Goal: Task Accomplishment & Management: Use online tool/utility

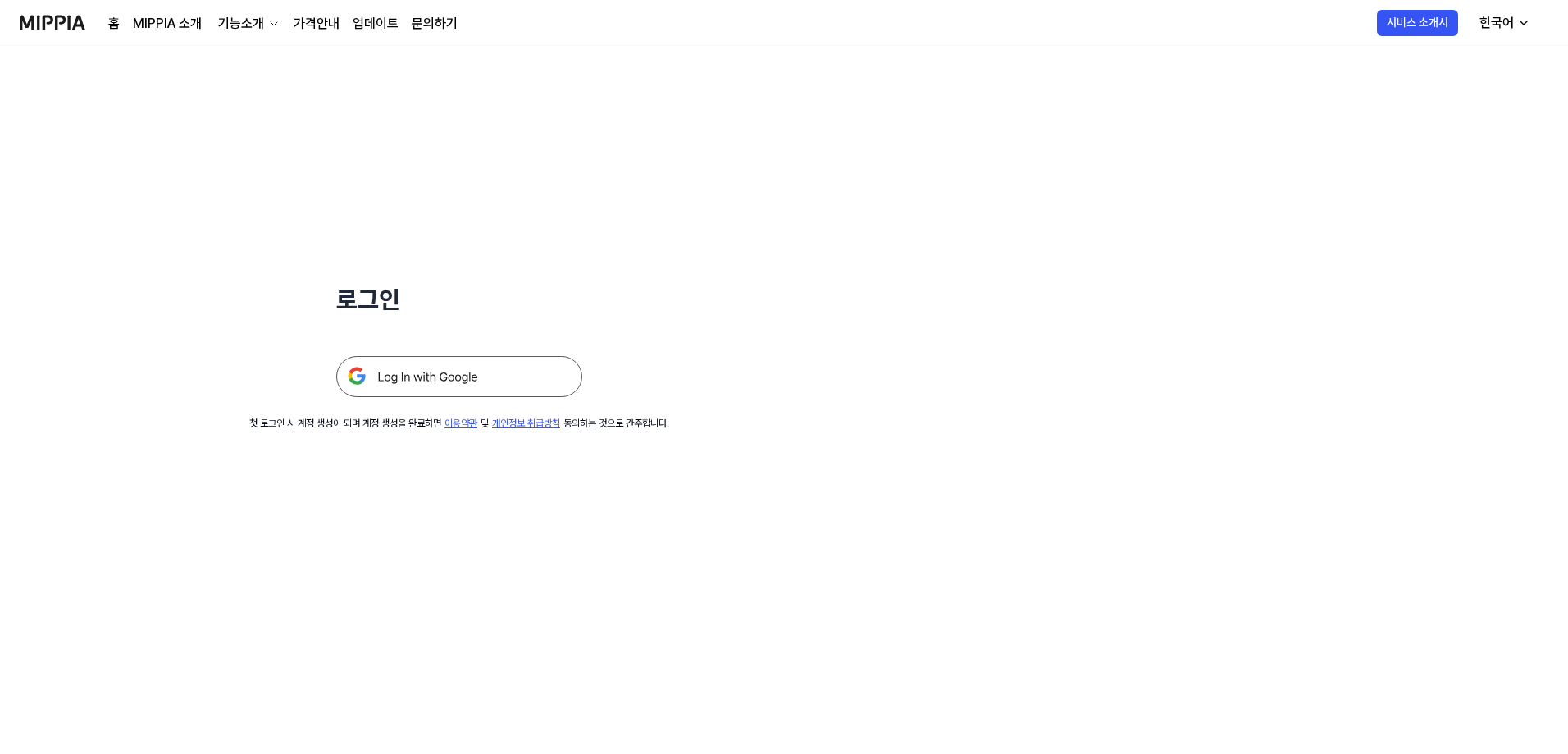
click at [439, 361] on img at bounding box center [459, 376] width 246 height 41
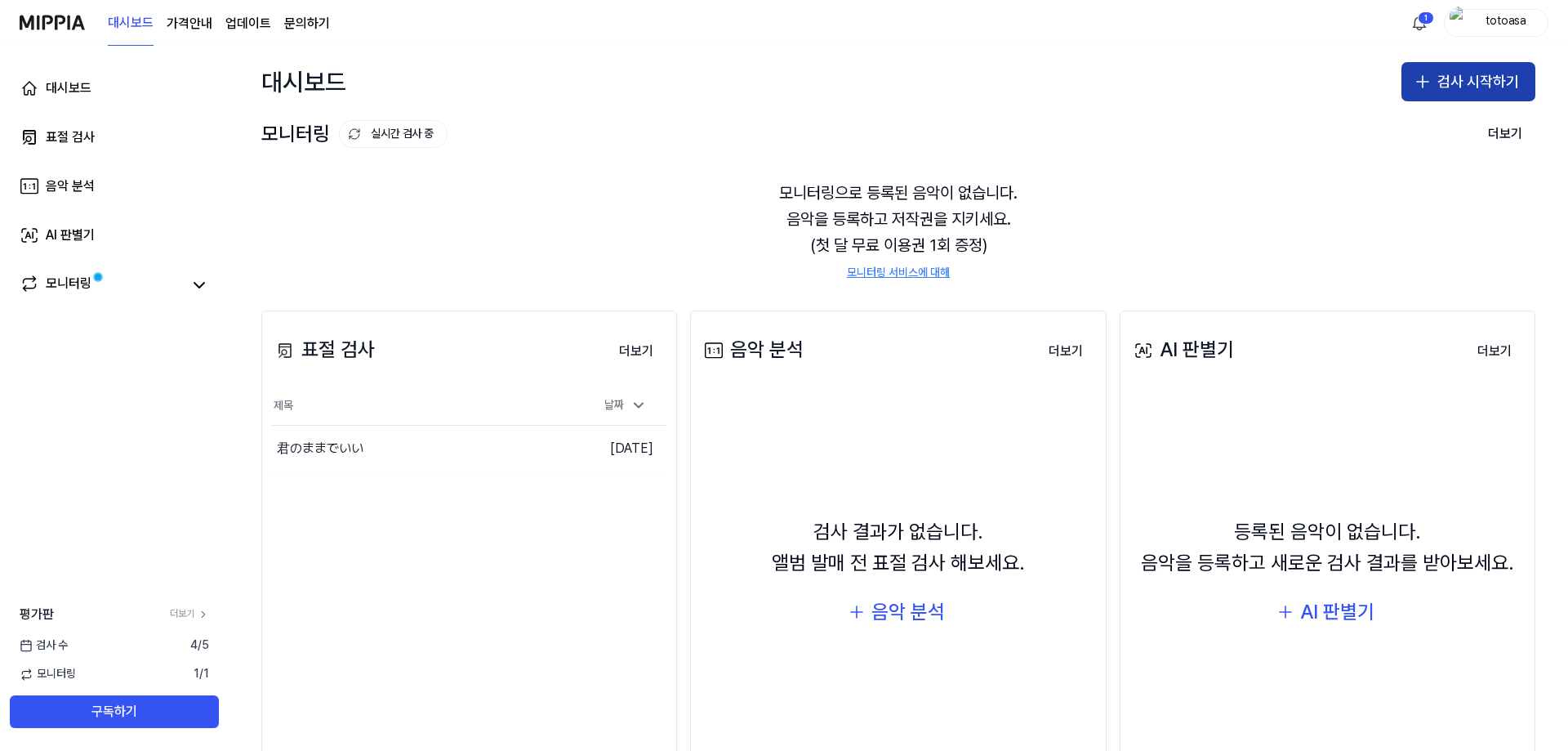
click at [1487, 80] on button "검사 시작하기" at bounding box center [1469, 81] width 134 height 39
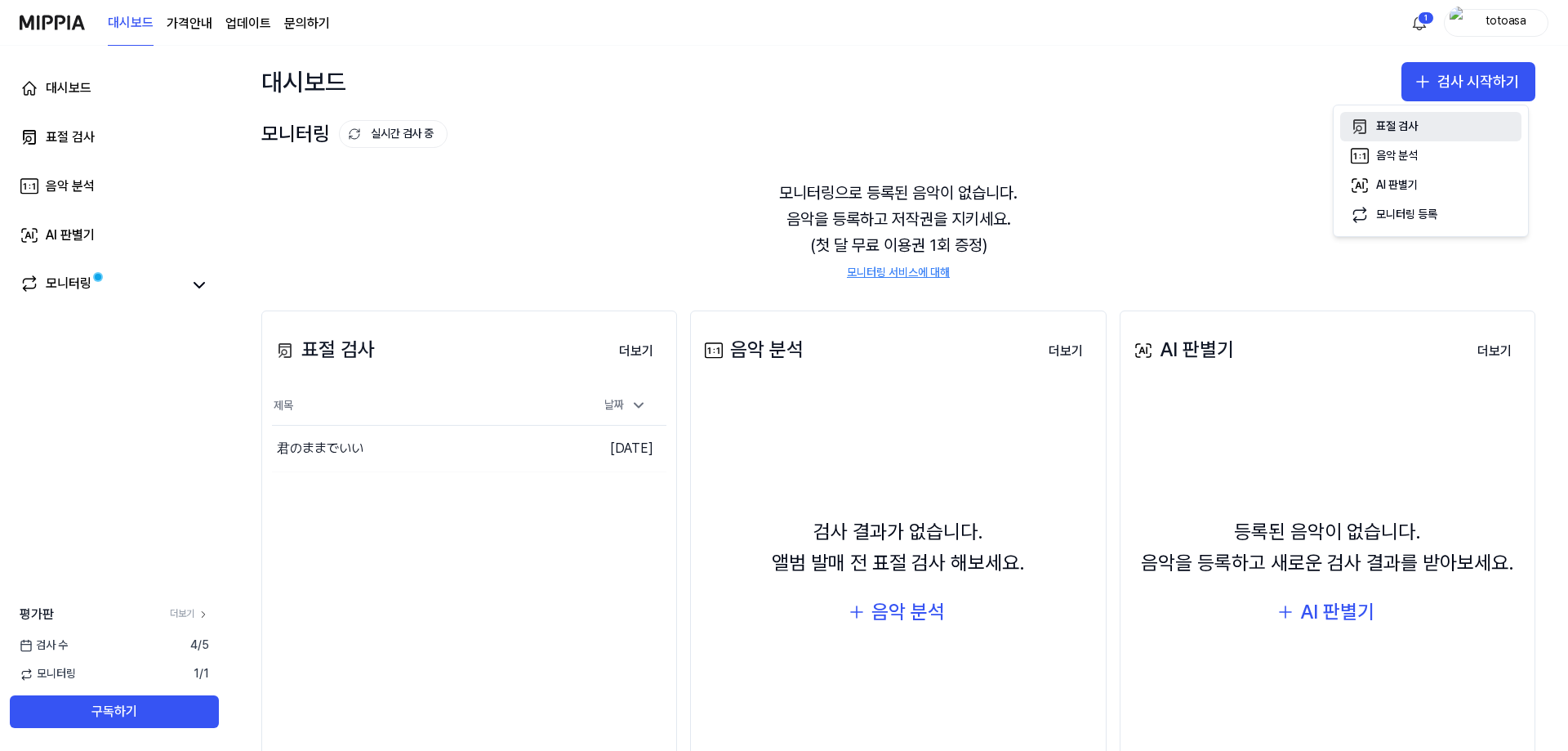
click at [1430, 113] on button "표절 검사" at bounding box center [1431, 127] width 182 height 30
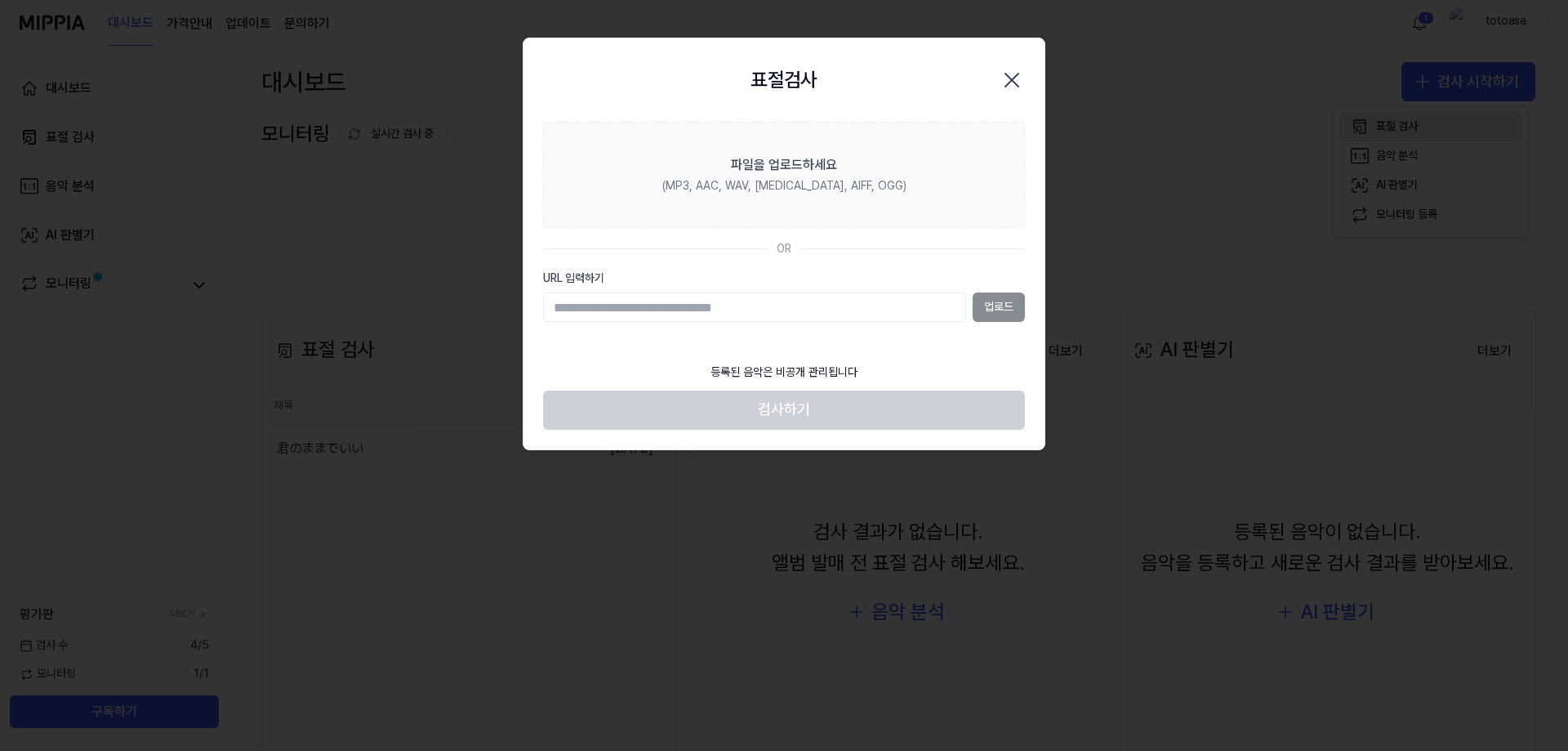
click at [1421, 123] on div at bounding box center [784, 375] width 1568 height 751
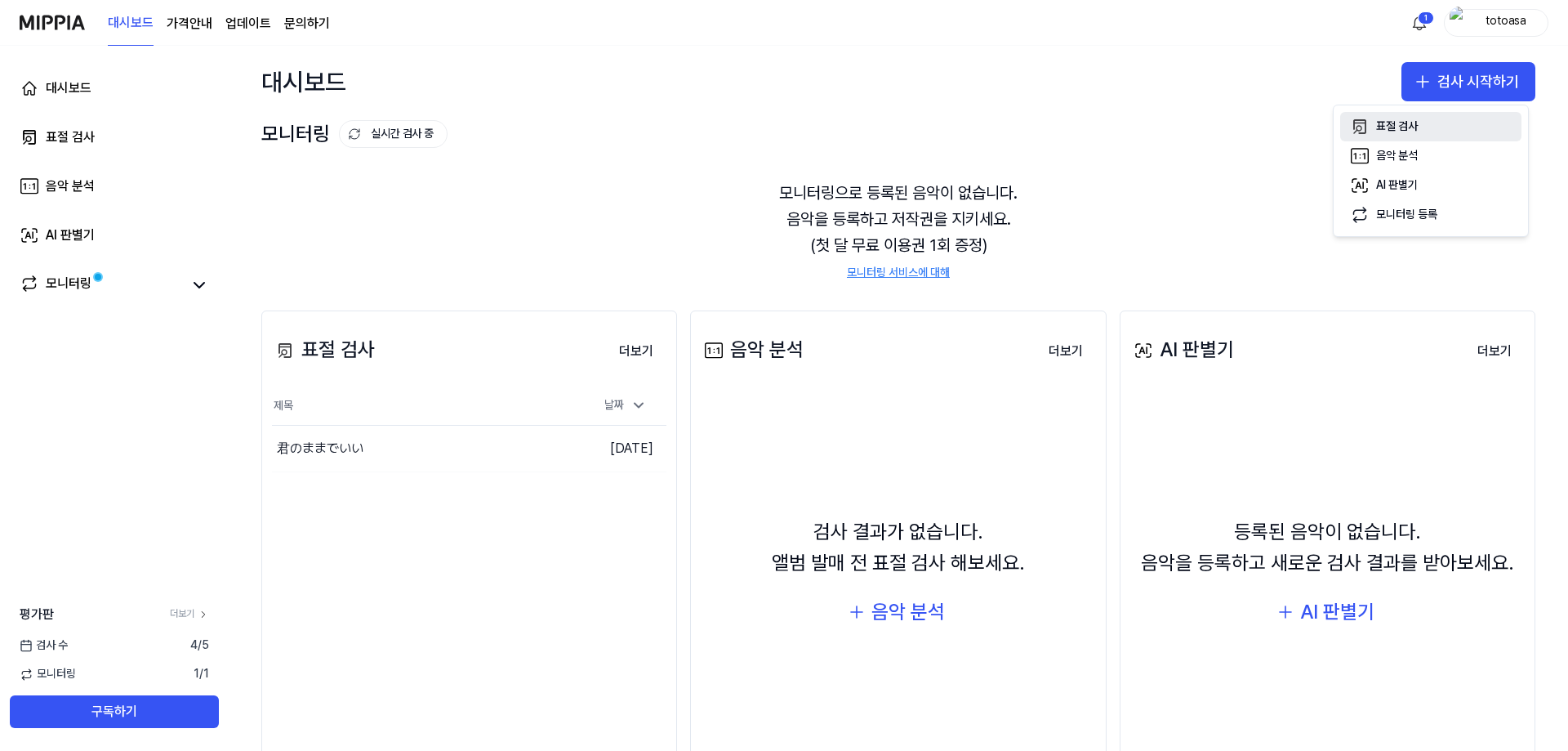
click at [1421, 123] on button "표절 검사" at bounding box center [1431, 127] width 182 height 30
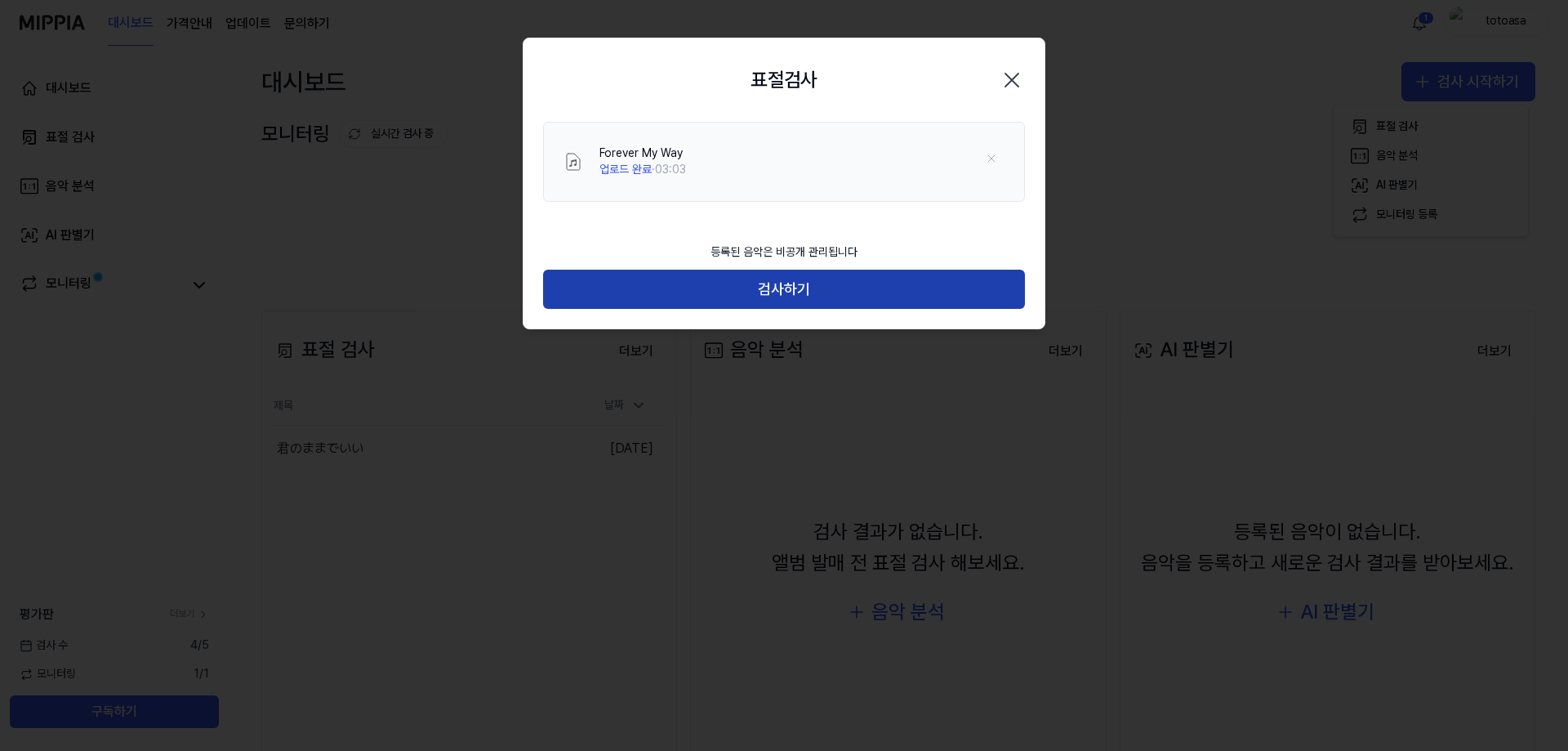
drag, startPoint x: 789, startPoint y: 273, endPoint x: 779, endPoint y: 279, distance: 11.7
click at [789, 274] on button "검사하기" at bounding box center [784, 288] width 482 height 39
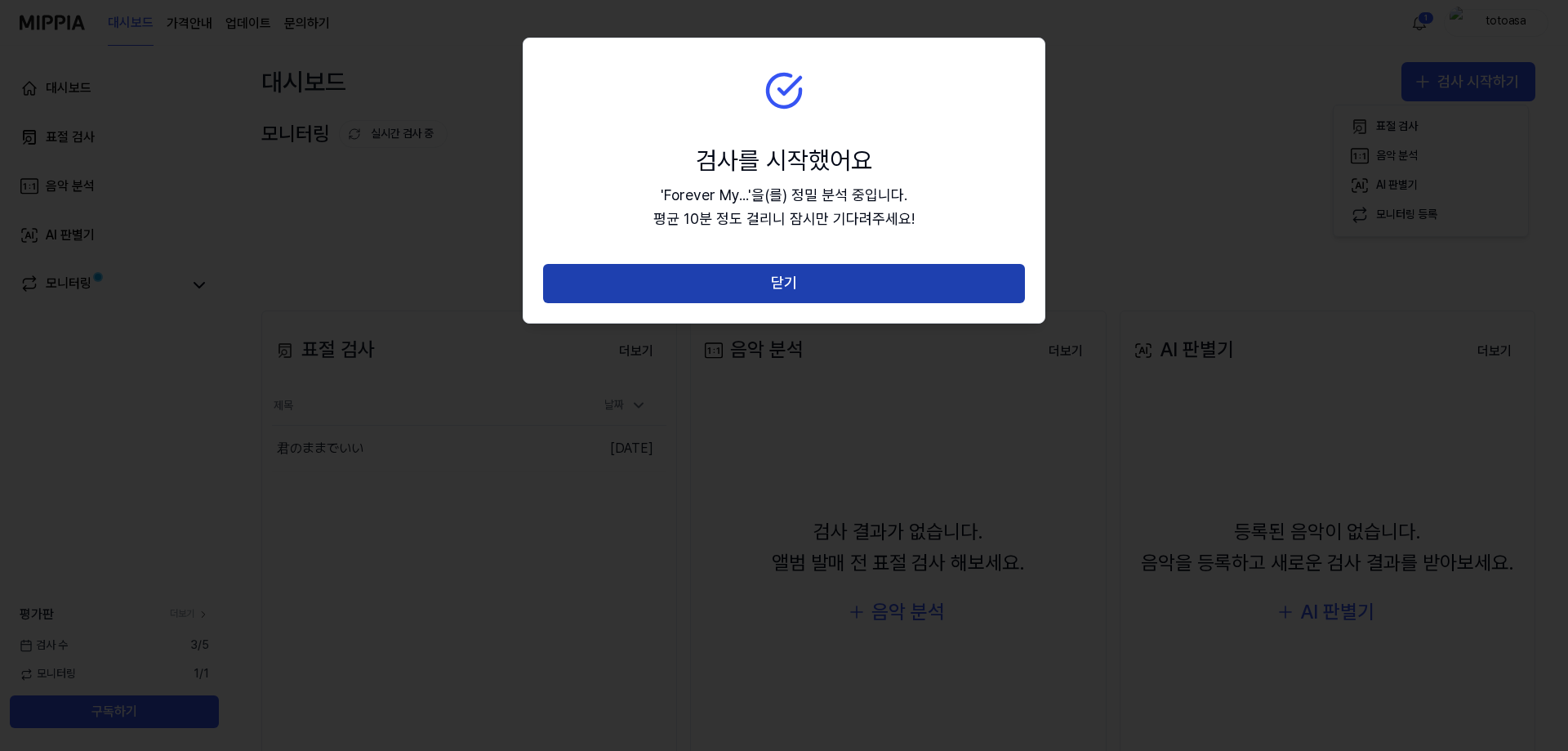
click at [718, 284] on button "닫기" at bounding box center [784, 283] width 482 height 39
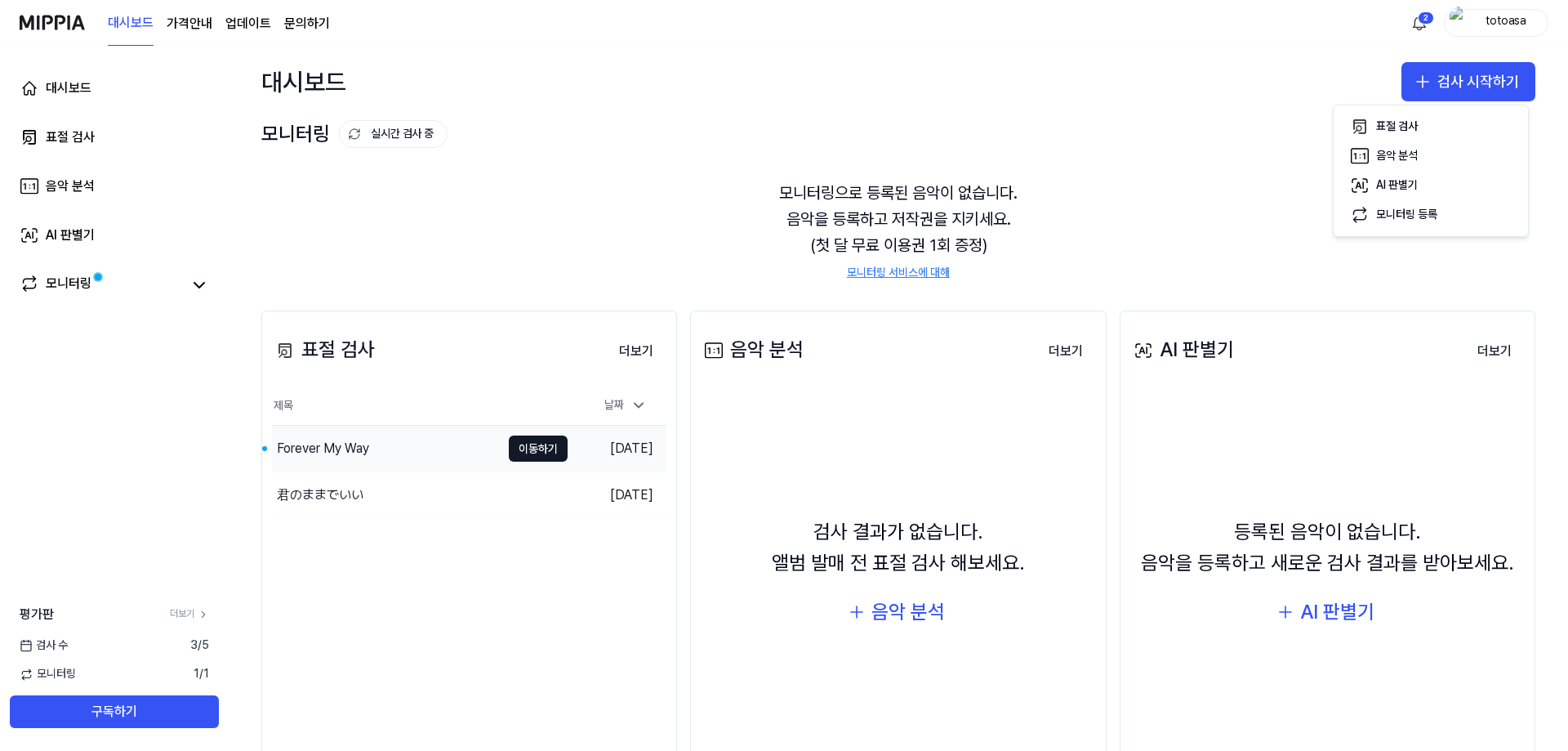
click at [453, 452] on div "Forever My Way" at bounding box center [386, 448] width 229 height 46
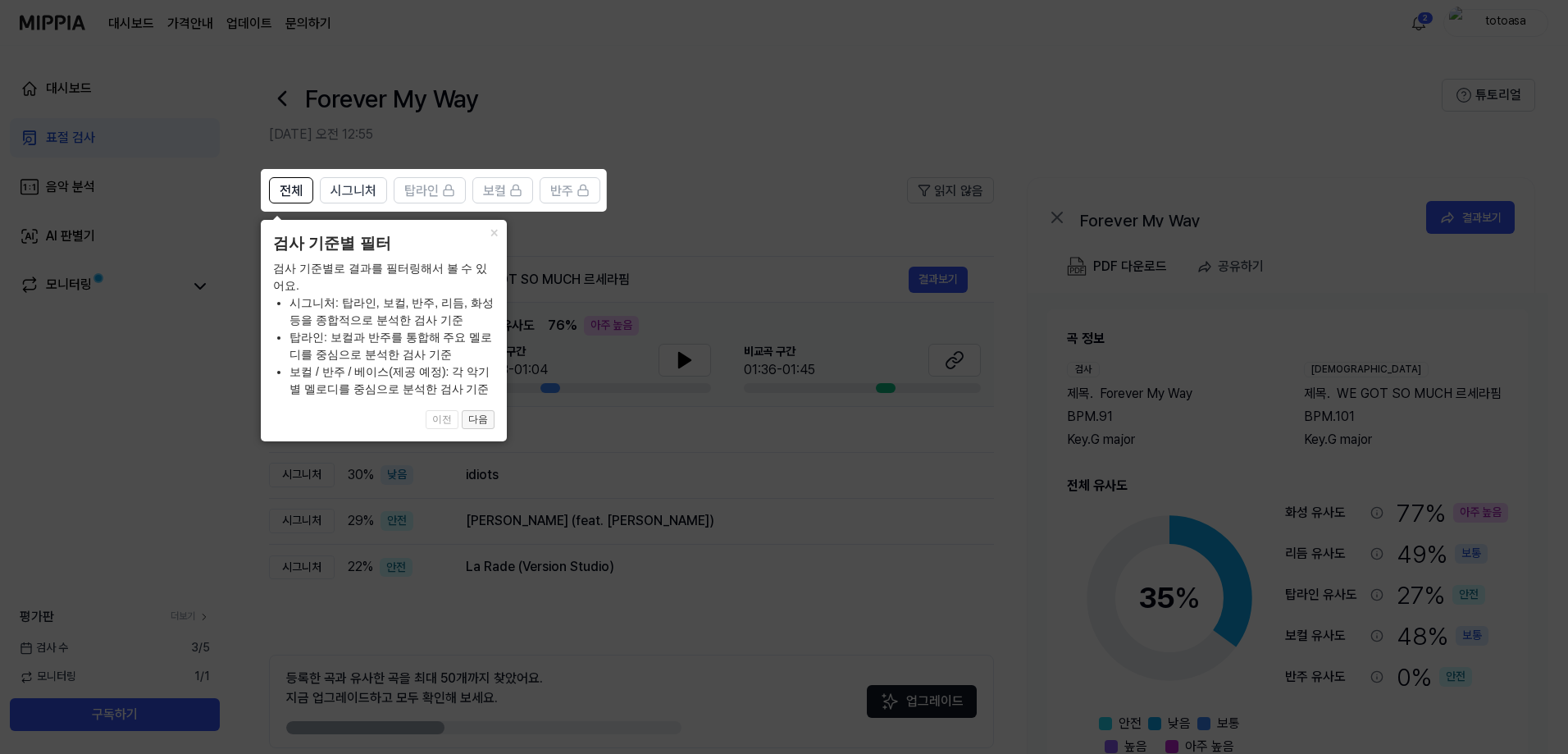
click at [474, 426] on button "다음" at bounding box center [478, 420] width 33 height 20
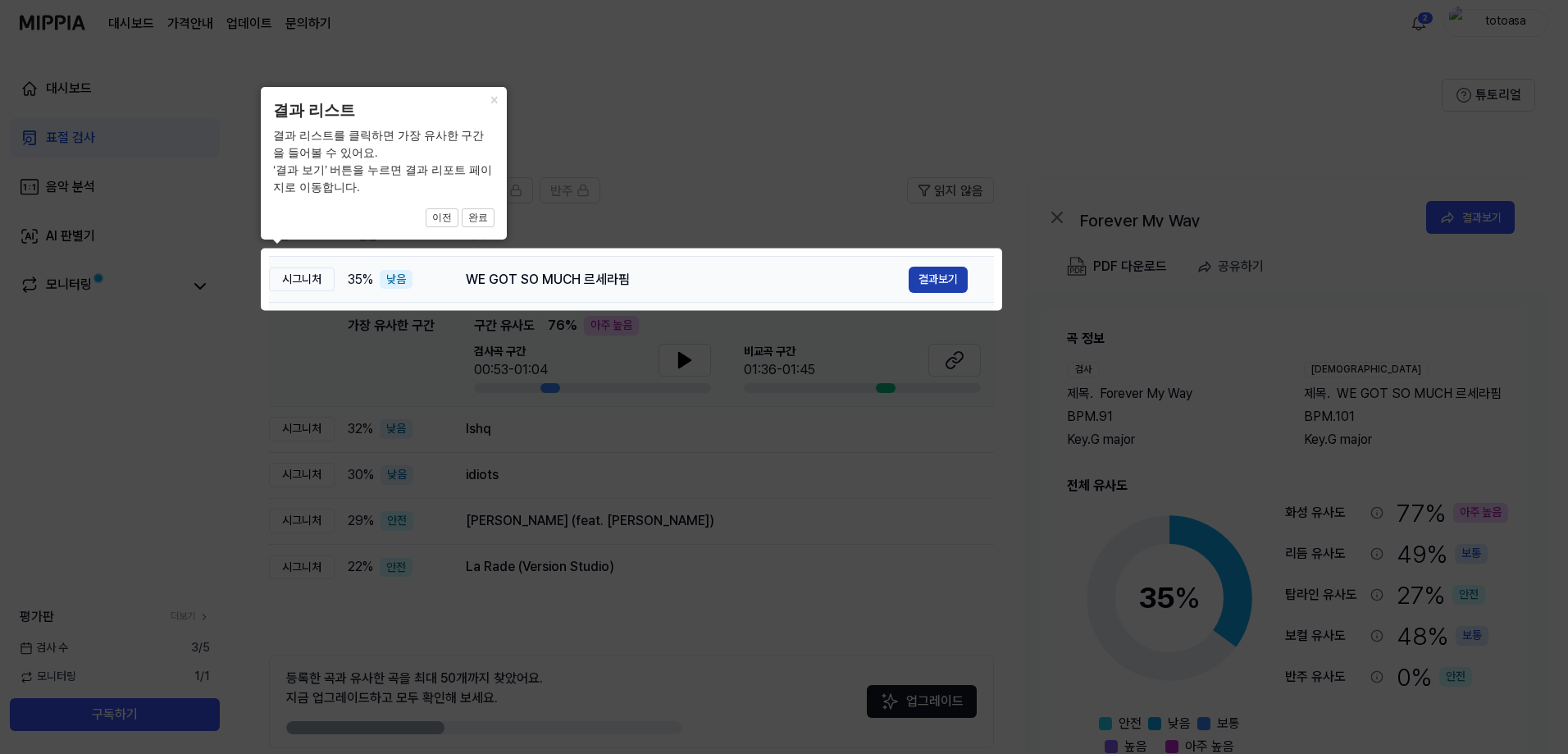
click at [944, 279] on button "결과보기" at bounding box center [938, 279] width 59 height 26
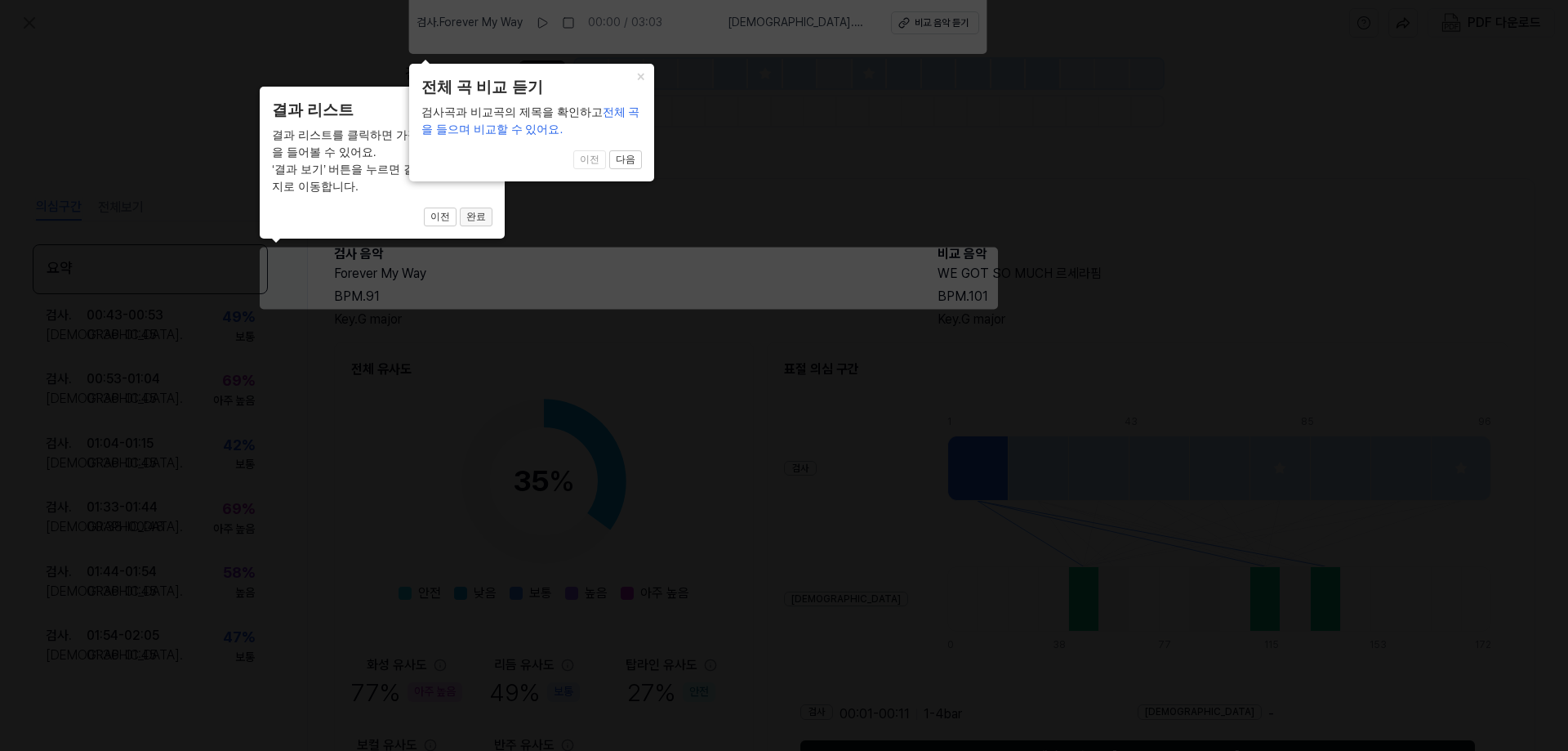
click at [476, 211] on button "완료" at bounding box center [476, 218] width 33 height 20
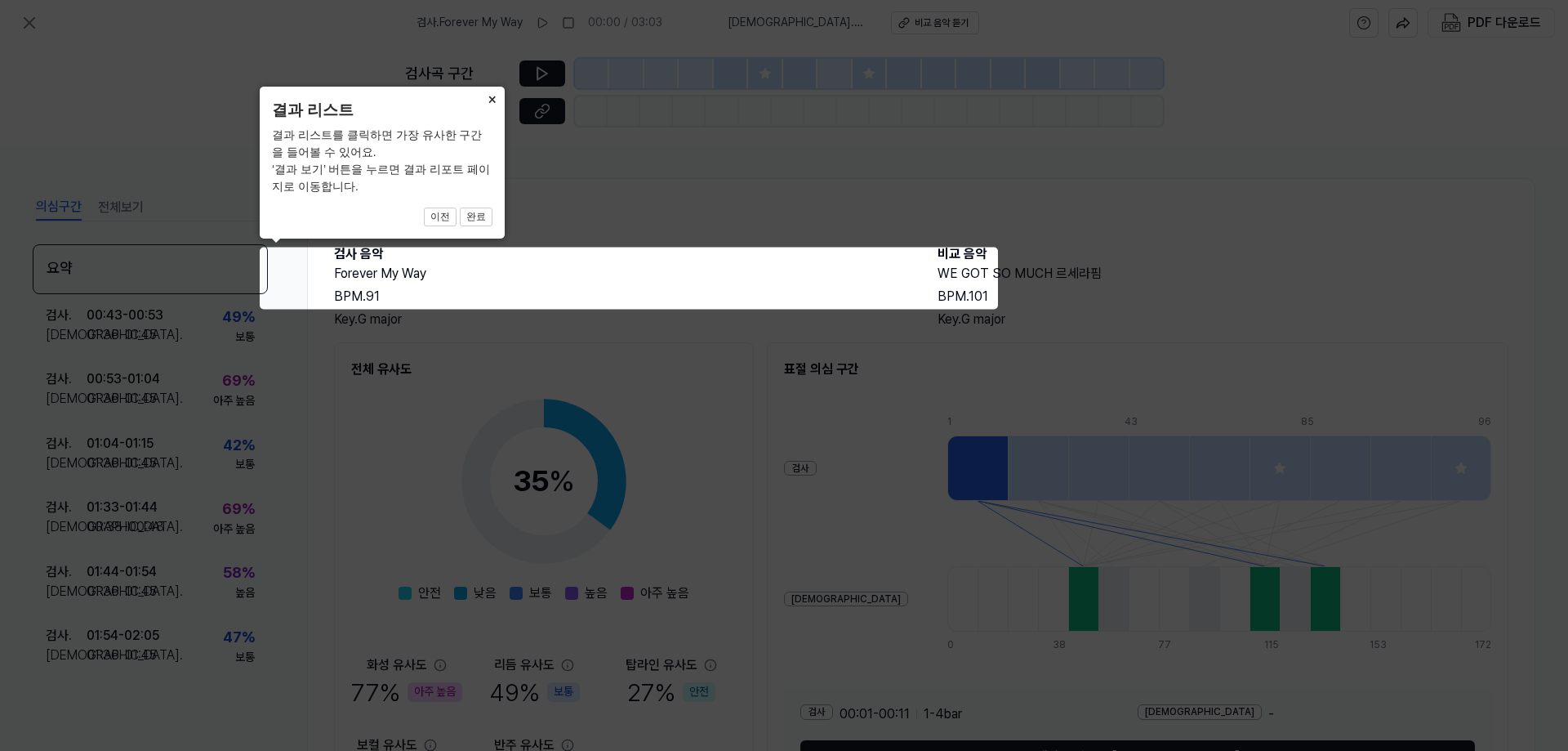
click at [474, 202] on div "× 결과 리스트 결과 리스트를 클릭하면 가장 유사한 구간을 들어볼 수 있어요. ‘결과 보기’ 버튼을 누르면 결과 리포트 페이지로 이동합니다. …" at bounding box center [382, 163] width 245 height 152
click at [478, 208] on button "완료" at bounding box center [476, 218] width 33 height 20
click at [481, 214] on button "완료" at bounding box center [476, 218] width 33 height 20
click at [486, 98] on button "×" at bounding box center [491, 98] width 26 height 23
click at [493, 98] on button "×" at bounding box center [491, 98] width 26 height 23
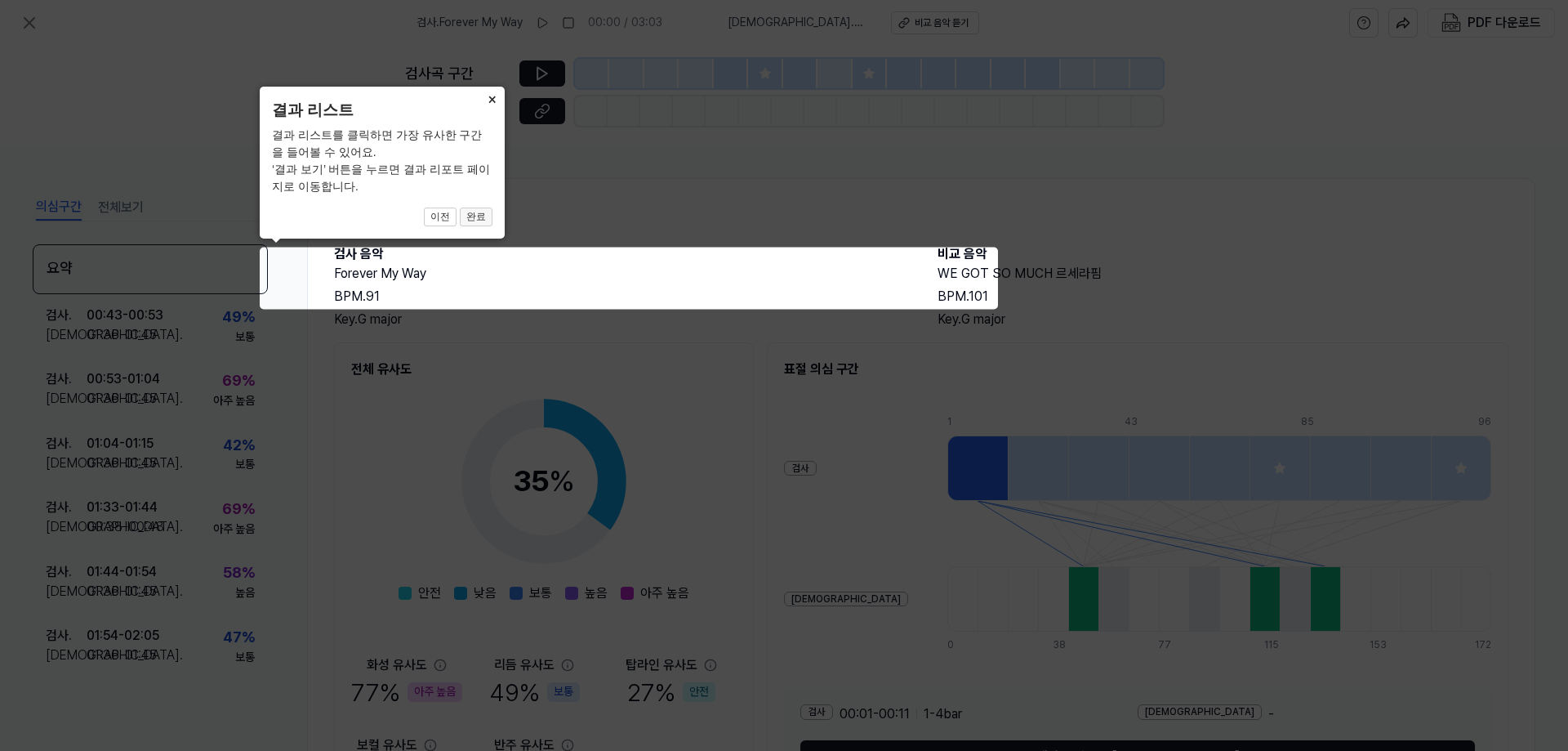
click at [469, 230] on div "× 결과 리스트 결과 리스트를 클릭하면 가장 유사한 구간을 들어볼 수 있어요. ‘결과 보기’ 버튼을 누르면 결과 리포트 페이지로 이동합니다. …" at bounding box center [382, 163] width 245 height 152
click at [471, 227] on div "× 결과 리스트 결과 리스트를 클릭하면 가장 유사한 구간을 들어볼 수 있어요. ‘결과 보기’ 버튼을 누르면 결과 리포트 페이지로 이동합니다. …" at bounding box center [382, 163] width 245 height 152
click at [475, 211] on button "완료" at bounding box center [476, 218] width 33 height 20
click at [1049, 218] on icon at bounding box center [784, 375] width 1568 height 751
click at [845, 277] on icon at bounding box center [784, 375] width 1568 height 751
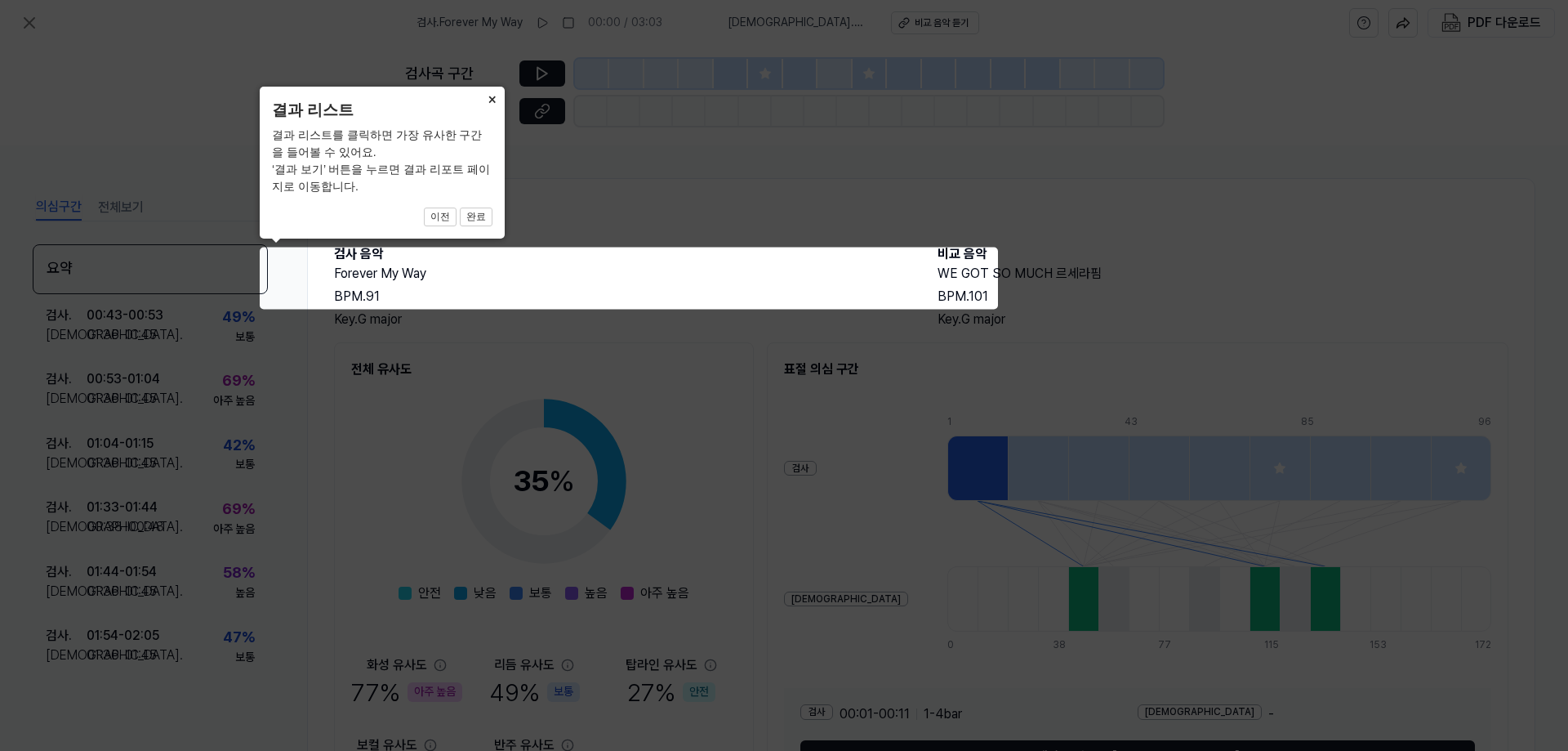
click at [672, 304] on icon at bounding box center [784, 375] width 1568 height 751
click at [459, 232] on body "검사 . Forever My Way 00:00 / 03:03 비교 . WE GOT SO MUCH 르세라핌 비교 음악 듣기 PDF 다운로드 검사…" at bounding box center [784, 375] width 1568 height 751
click at [425, 208] on span "이전 완료" at bounding box center [382, 218] width 220 height 20
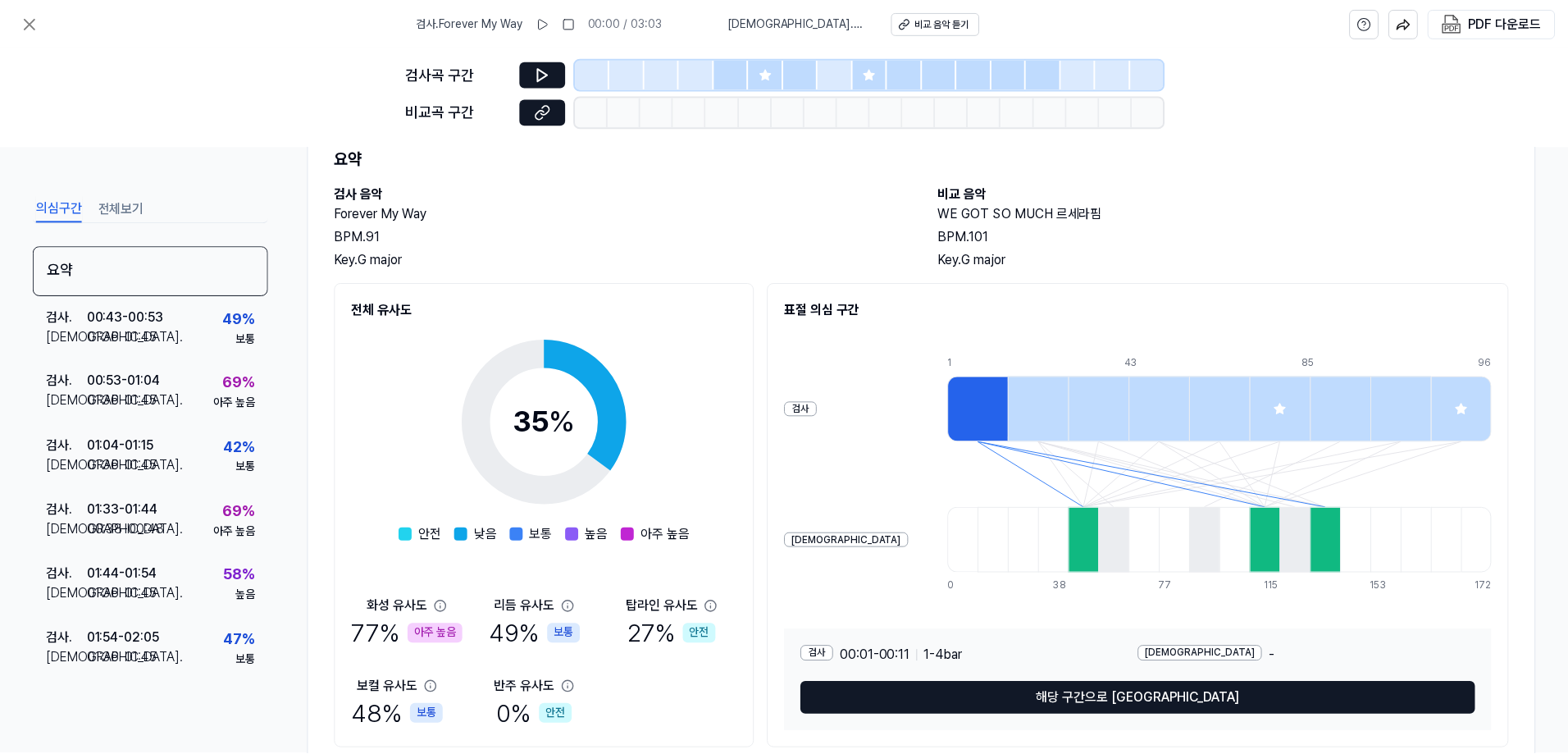
scroll to position [116, 0]
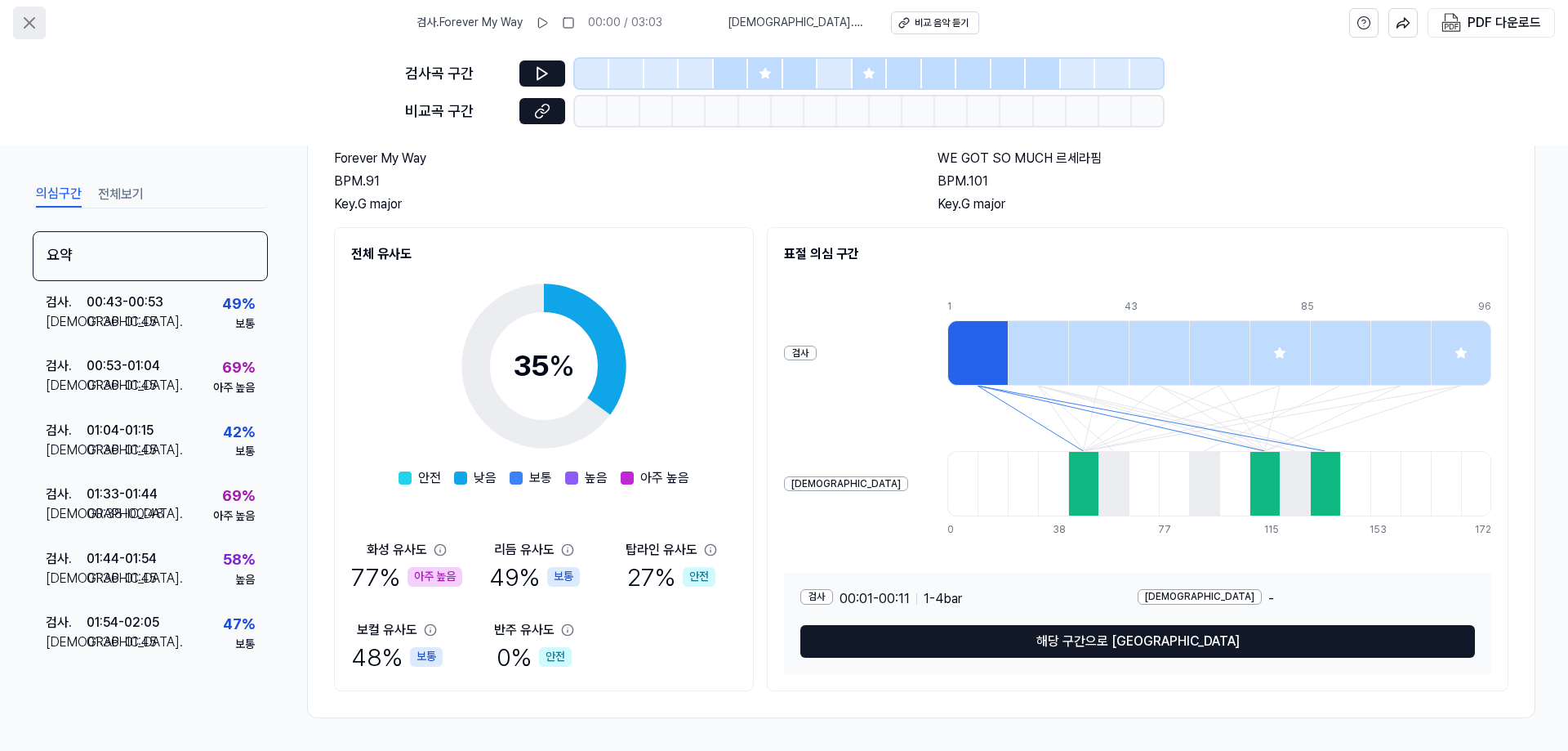
click at [30, 30] on icon at bounding box center [30, 23] width 20 height 20
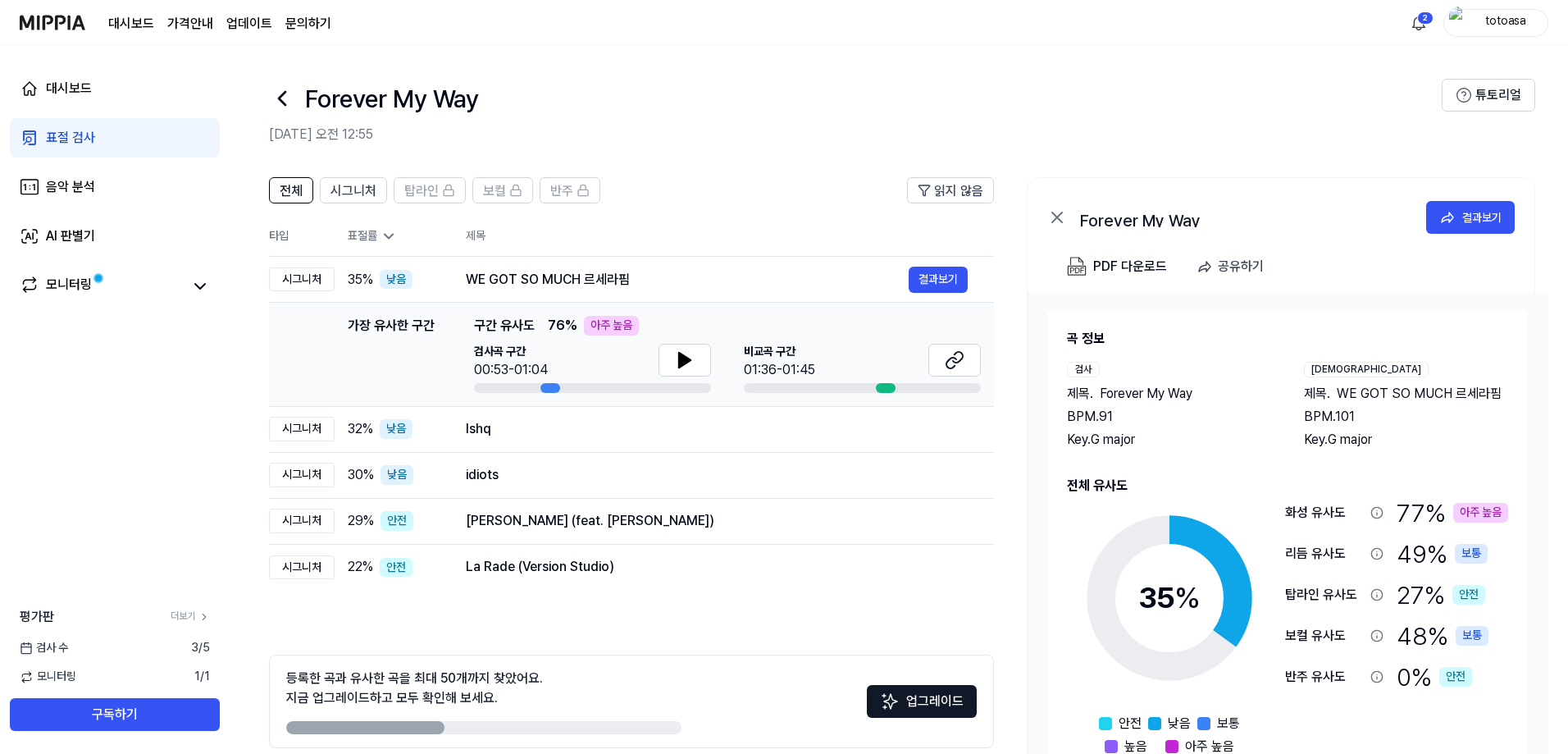
click at [730, 200] on header "전체 시그니처 탑라인 보컬 반주 읽지 않음" at bounding box center [631, 196] width 725 height 39
click at [692, 356] on icon at bounding box center [685, 360] width 20 height 20
click at [959, 358] on icon at bounding box center [955, 360] width 20 height 20
